Goal: Task Accomplishment & Management: Use online tool/utility

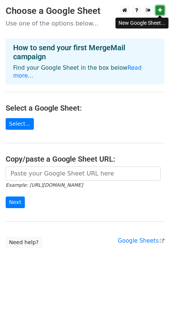
click at [157, 11] on link at bounding box center [159, 10] width 9 height 9
click at [14, 121] on link "Select..." at bounding box center [20, 124] width 28 height 12
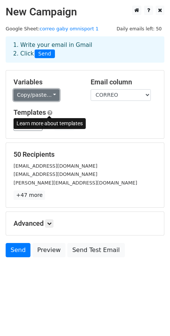
click at [44, 93] on link "Copy/paste..." at bounding box center [37, 95] width 46 height 12
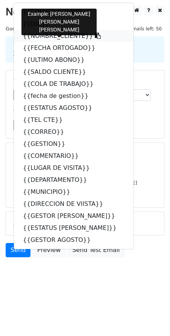
click at [59, 34] on link "{{NOMBRE_CLIENTE}}" at bounding box center [73, 36] width 119 height 12
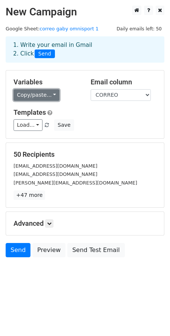
click at [36, 93] on link "Copy/paste..." at bounding box center [37, 95] width 46 height 12
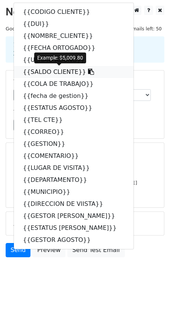
click at [50, 71] on link "{{SALDO CLIENTE}}" at bounding box center [73, 72] width 119 height 12
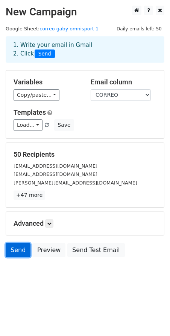
click at [16, 250] on link "Send" at bounding box center [18, 250] width 25 height 14
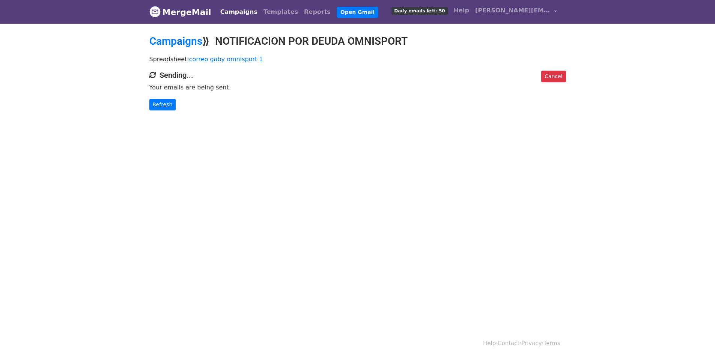
click at [548, 110] on body "MergeMail Campaigns Templates Reports Open Gmail Daily emails left: 50 Help bea…" at bounding box center [357, 70] width 715 height 140
